Goal: Information Seeking & Learning: Learn about a topic

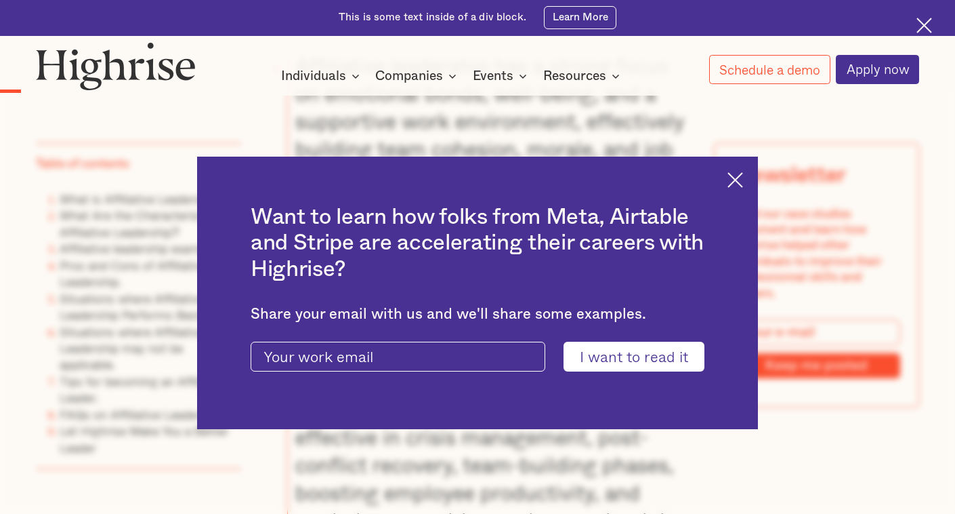
scroll to position [1271, 0]
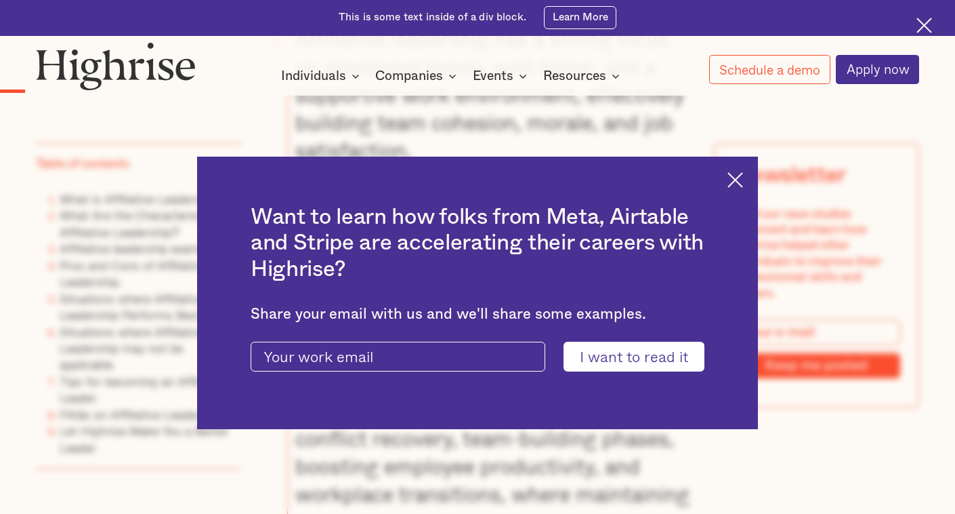
click at [728, 181] on img at bounding box center [736, 180] width 16 height 16
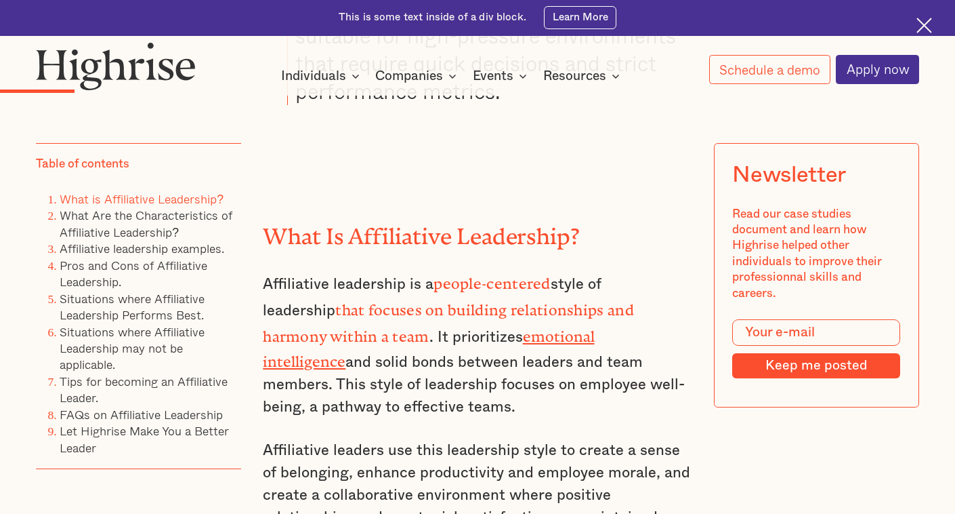
scroll to position [1897, 0]
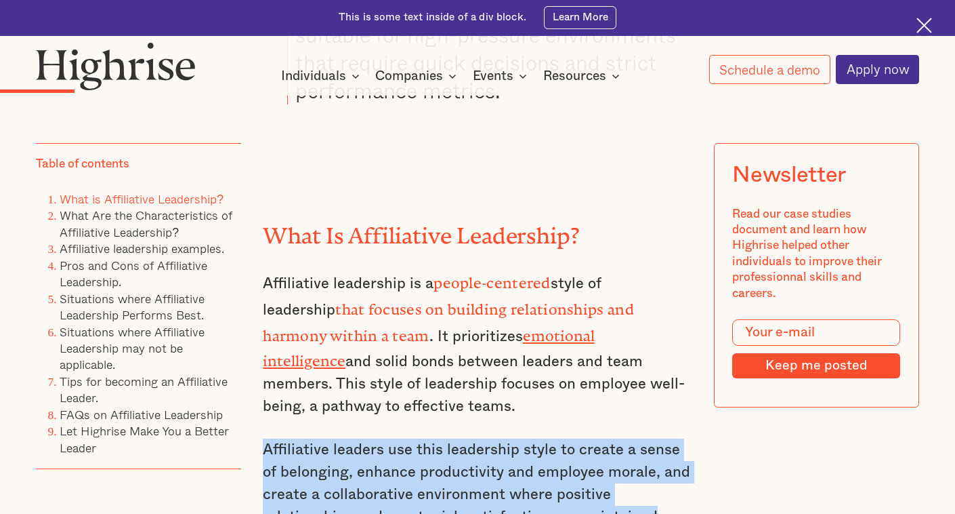
drag, startPoint x: 262, startPoint y: 392, endPoint x: 653, endPoint y: 468, distance: 398.4
click at [653, 468] on p "Affiliative leaders use this leadership style to create a sense of belonging, e…" at bounding box center [477, 482] width 429 height 89
drag, startPoint x: 659, startPoint y: 465, endPoint x: 262, endPoint y: 394, distance: 402.7
click at [263, 438] on p "Affiliative leaders use this leadership style to create a sense of belonging, e…" at bounding box center [477, 482] width 429 height 89
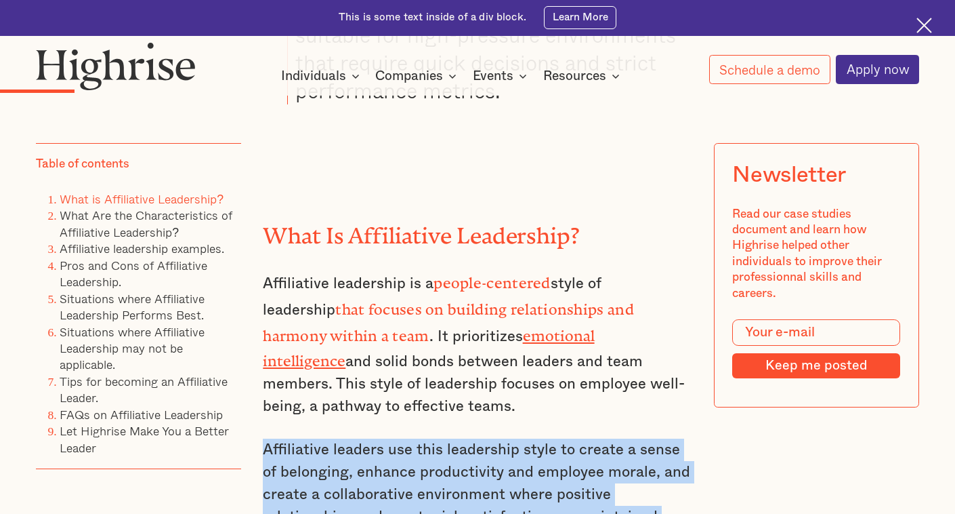
copy p "Affiliative leaders use this leadership style to create a sense of belonging, e…"
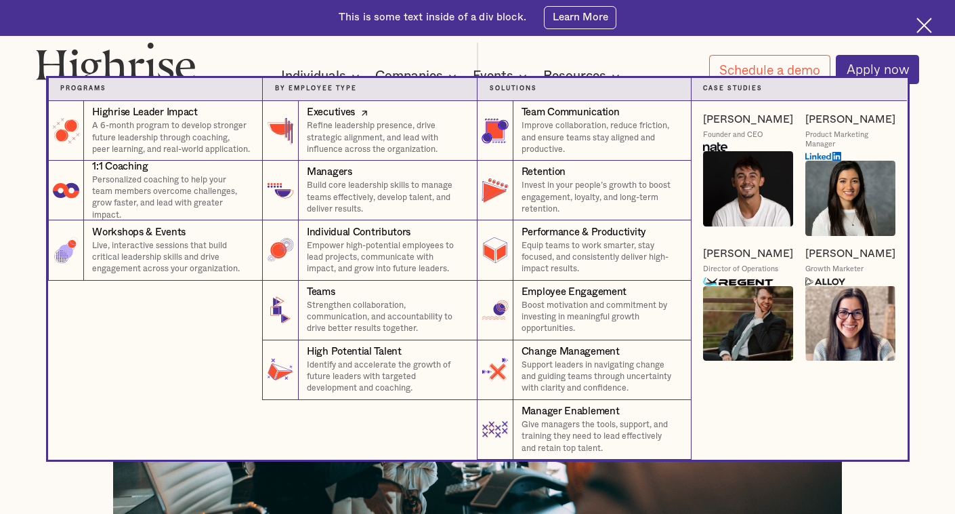
scroll to position [273, 0]
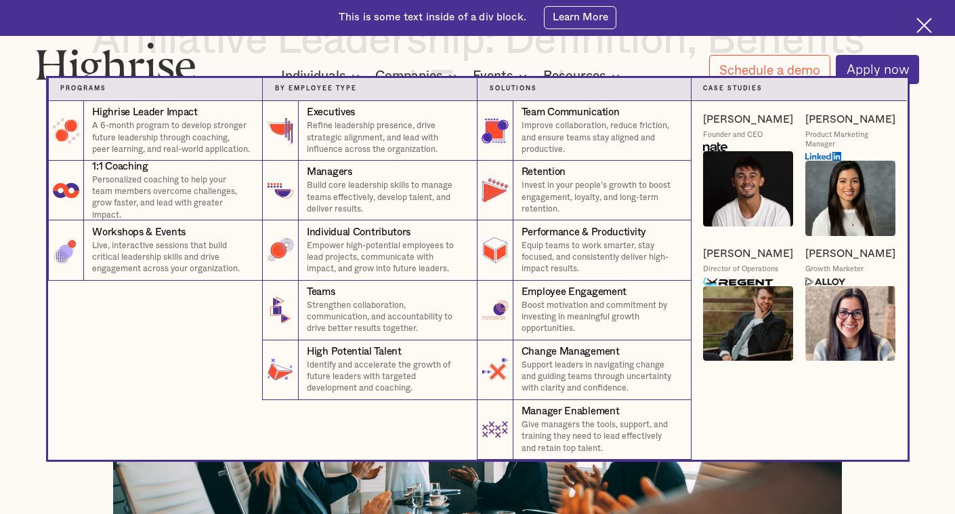
click at [949, 157] on nav "Programs 4 Highrise Leader Impact Program A 6-month program to develop stronger…" at bounding box center [477, 268] width 955 height 381
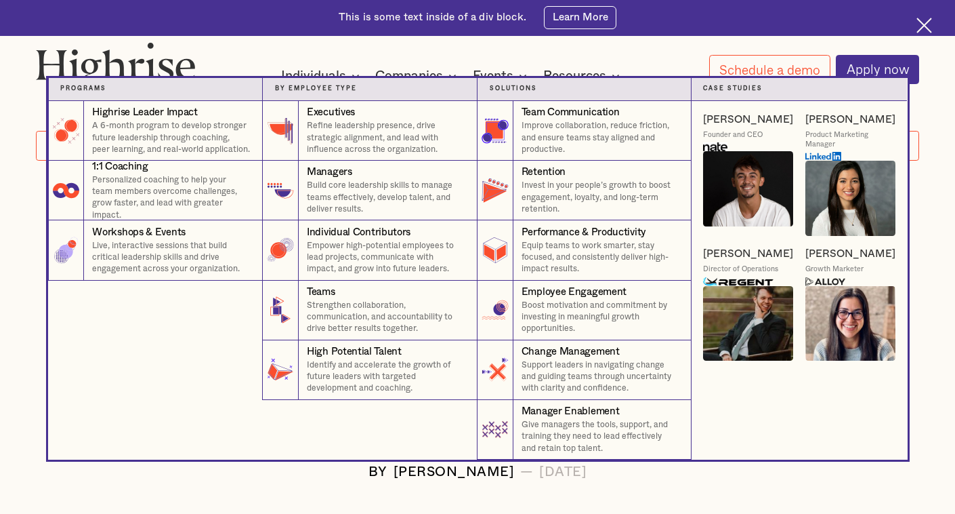
scroll to position [0, 0]
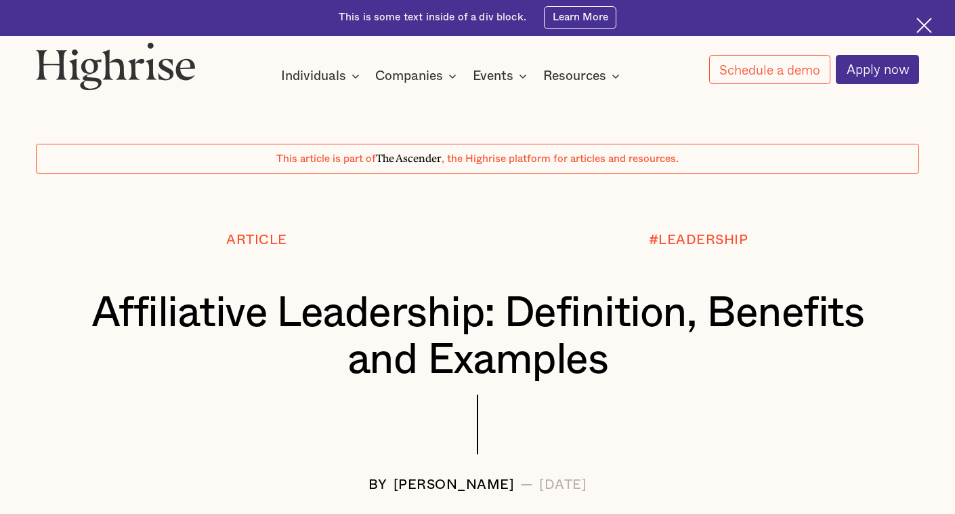
click at [928, 28] on img at bounding box center [925, 26] width 16 height 16
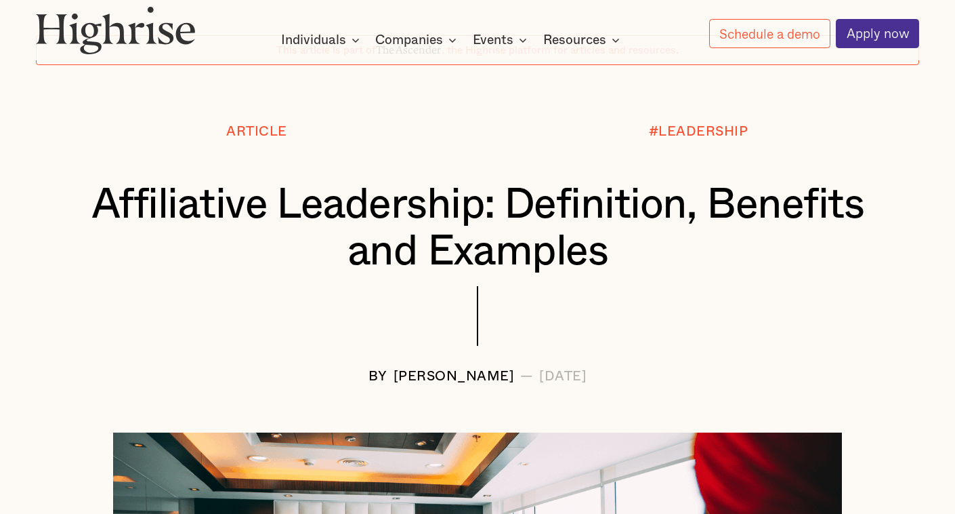
scroll to position [73, 0]
drag, startPoint x: 348, startPoint y: 372, endPoint x: 469, endPoint y: 378, distance: 121.4
click at [469, 378] on div "[PERSON_NAME]" at bounding box center [454, 376] width 121 height 15
copy div "[PERSON_NAME]"
